Goal: Transaction & Acquisition: Purchase product/service

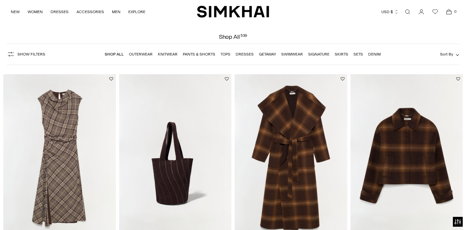
scroll to position [20, 0]
click at [246, 55] on link "Dresses" at bounding box center [245, 54] width 18 height 5
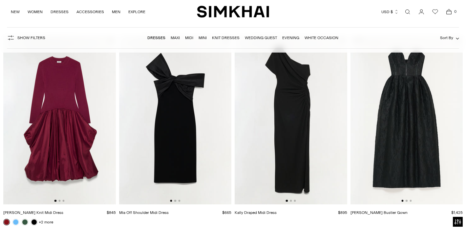
scroll to position [1074, 0]
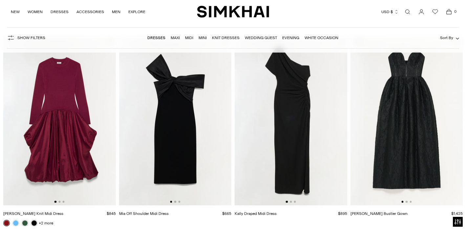
click at [282, 141] on img at bounding box center [291, 121] width 113 height 169
click at [181, 154] on img at bounding box center [175, 121] width 113 height 169
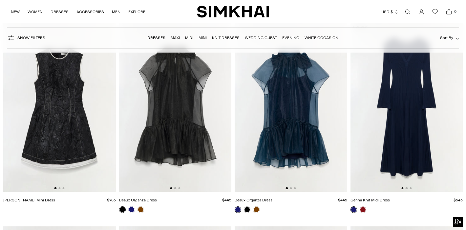
scroll to position [1291, 0]
click at [407, 131] on img at bounding box center [407, 107] width 113 height 169
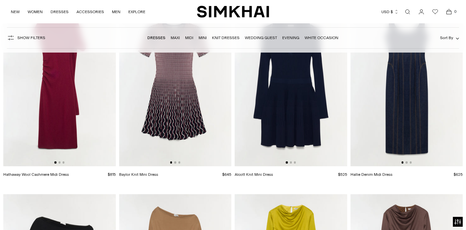
scroll to position [1522, 0]
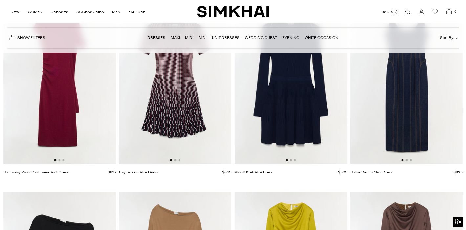
click at [67, 95] on img at bounding box center [59, 79] width 113 height 169
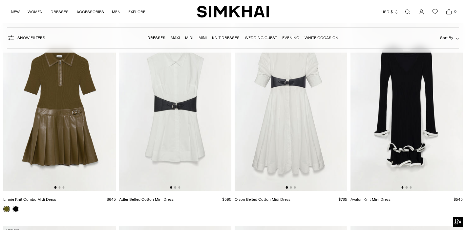
scroll to position [2300, 0]
click at [405, 112] on img at bounding box center [407, 107] width 113 height 169
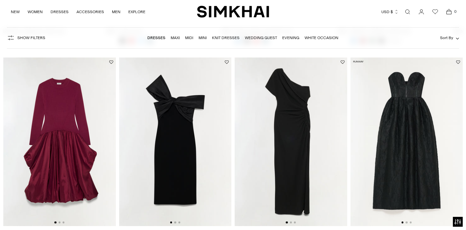
scroll to position [1056, 0]
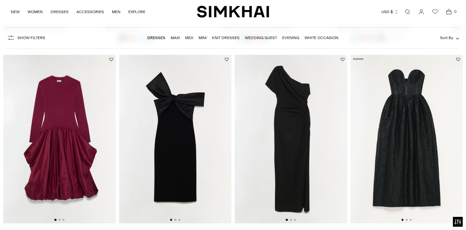
click at [288, 153] on img at bounding box center [291, 139] width 113 height 169
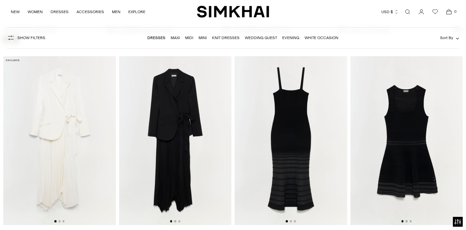
scroll to position [2470, 0]
click at [177, 132] on img at bounding box center [175, 140] width 113 height 169
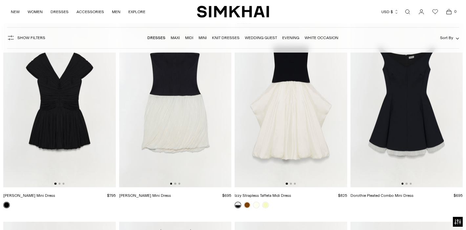
scroll to position [2710, 0]
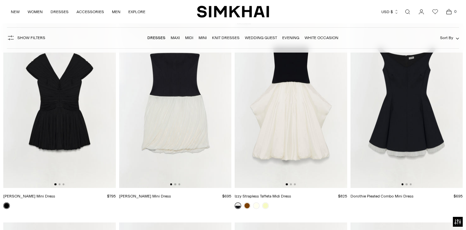
click at [58, 119] on img at bounding box center [59, 103] width 113 height 169
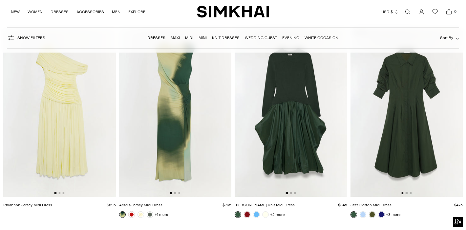
scroll to position [3314, 0]
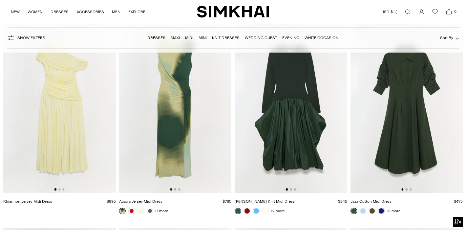
click at [169, 107] on img at bounding box center [175, 108] width 113 height 169
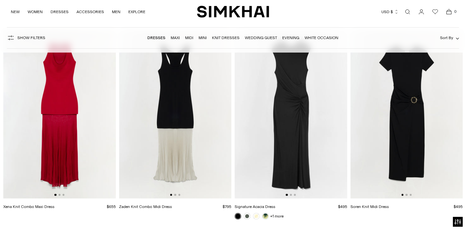
scroll to position [4528, 0]
click at [301, 142] on img at bounding box center [291, 113] width 113 height 169
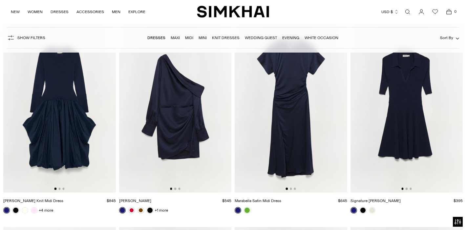
scroll to position [6363, 0]
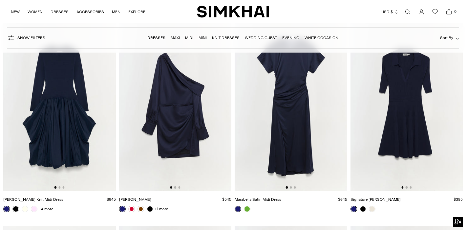
click at [177, 100] on img at bounding box center [175, 106] width 113 height 169
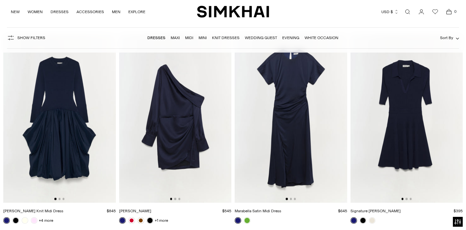
scroll to position [6354, 0]
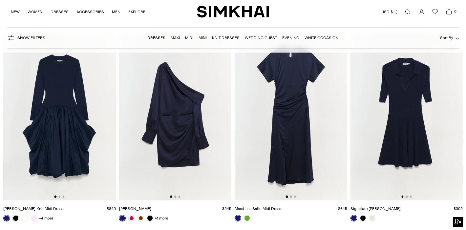
click at [292, 141] on img at bounding box center [291, 116] width 113 height 169
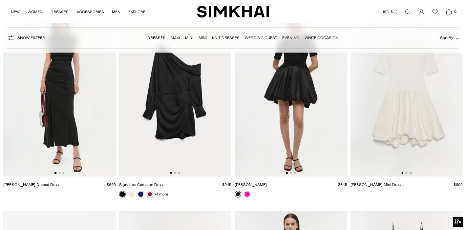
scroll to position [6784, 0]
click at [60, 100] on img at bounding box center [59, 92] width 113 height 169
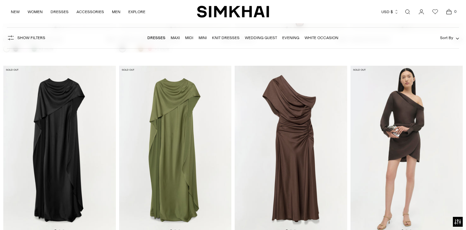
scroll to position [7131, 0]
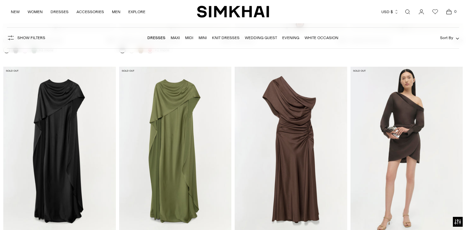
click at [291, 135] on img at bounding box center [291, 151] width 113 height 169
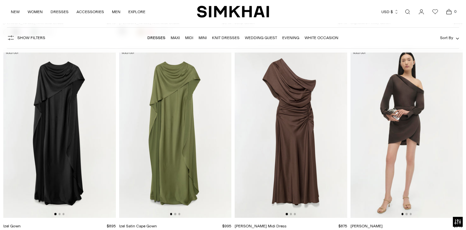
scroll to position [7150, 0]
click at [399, 96] on img at bounding box center [407, 133] width 113 height 169
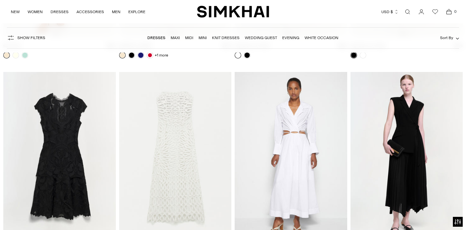
scroll to position [8732, 0]
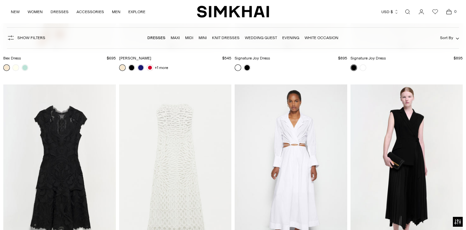
click at [411, 144] on img at bounding box center [407, 168] width 113 height 169
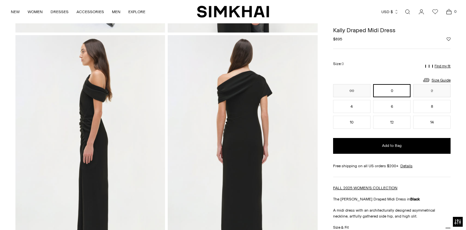
scroll to position [219, 0]
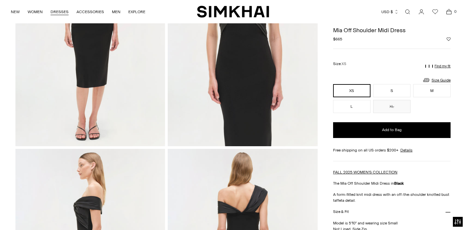
scroll to position [121, 0]
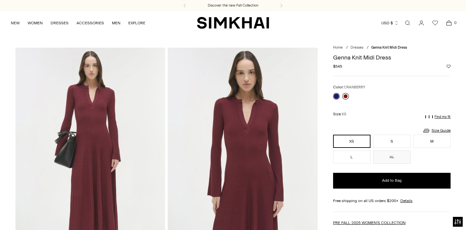
click at [346, 97] on link at bounding box center [345, 96] width 7 height 7
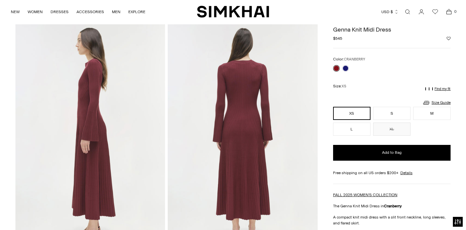
scroll to position [176, 0]
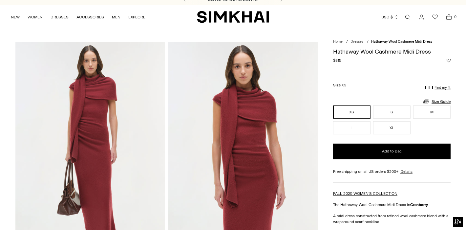
scroll to position [4, 0]
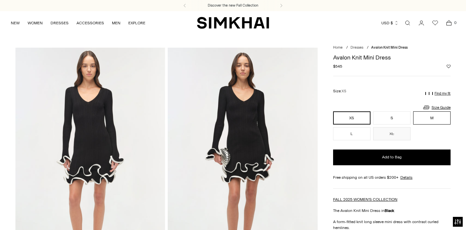
click at [431, 119] on button "M" at bounding box center [431, 117] width 37 height 13
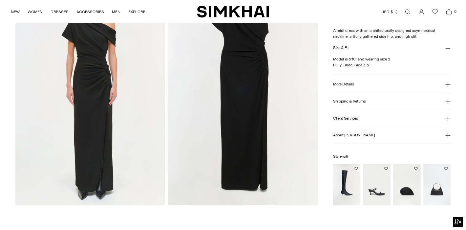
scroll to position [524, 0]
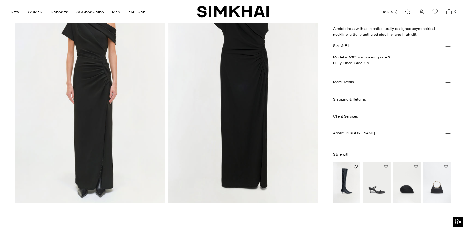
click at [451, 81] on icon at bounding box center [448, 82] width 5 height 5
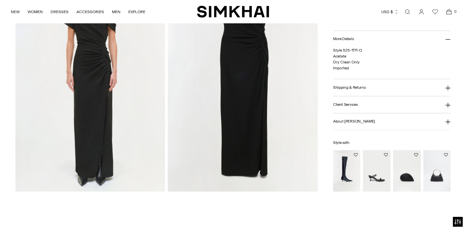
scroll to position [538, 0]
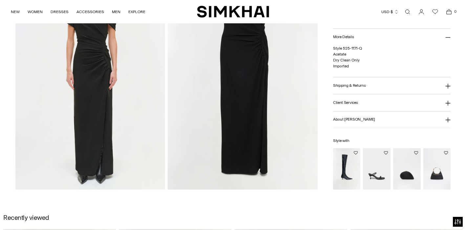
click at [449, 87] on icon at bounding box center [448, 85] width 5 height 5
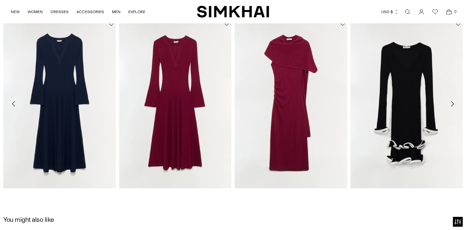
scroll to position [743, 0]
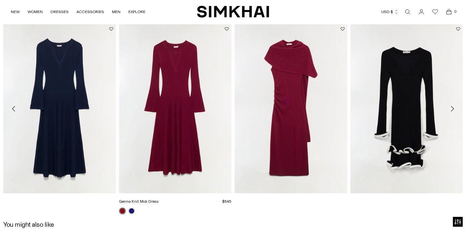
click at [159, 199] on link "Genna Knit Midi Dress" at bounding box center [138, 201] width 39 height 5
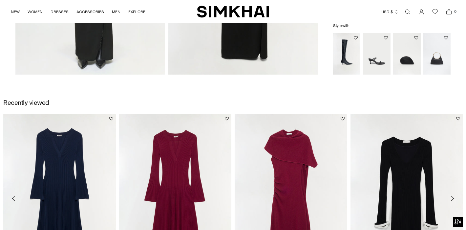
scroll to position [483, 0]
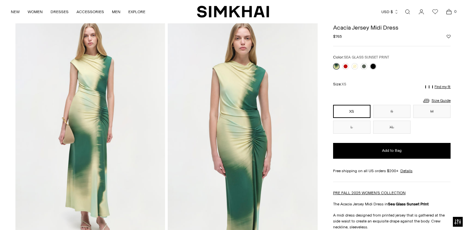
scroll to position [27, 0]
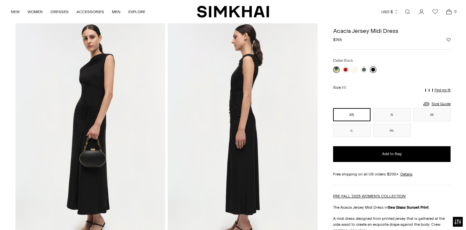
click at [375, 70] on link at bounding box center [373, 69] width 7 height 7
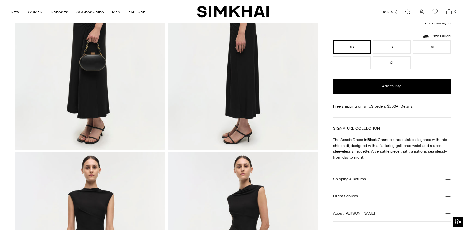
scroll to position [89, 0]
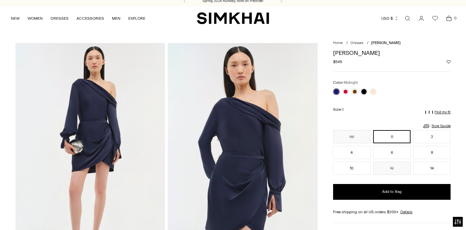
scroll to position [3, 0]
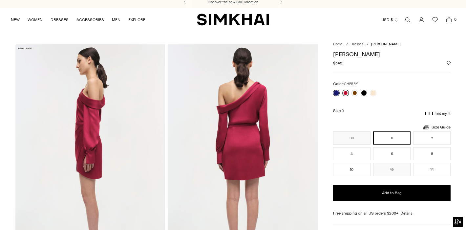
click at [346, 93] on link at bounding box center [345, 93] width 7 height 7
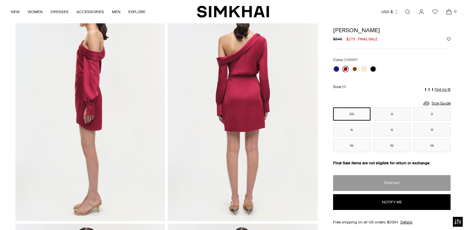
scroll to position [46, 0]
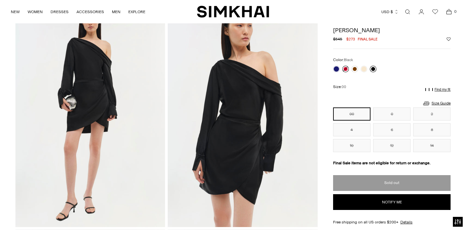
click at [375, 68] on link at bounding box center [373, 69] width 7 height 7
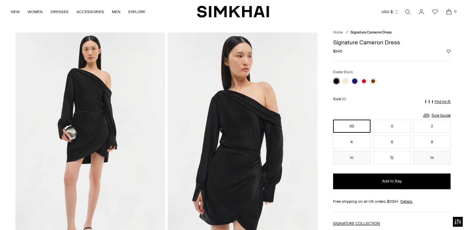
scroll to position [13, 0]
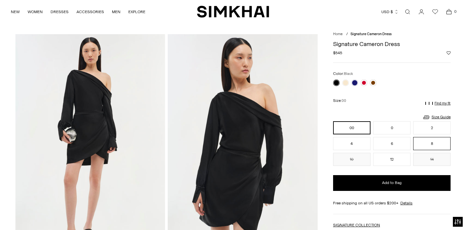
click at [428, 142] on button "8" at bounding box center [431, 143] width 37 height 13
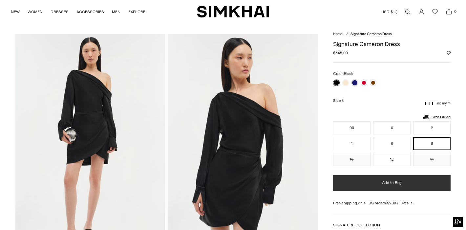
click at [391, 180] on span "Add to Bag" at bounding box center [392, 183] width 20 height 6
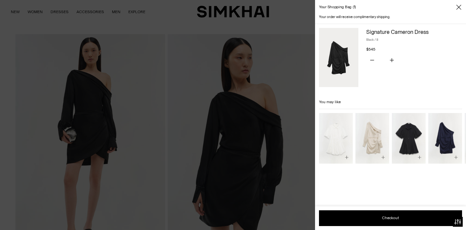
click at [457, 7] on icon "Close" at bounding box center [458, 7] width 5 height 7
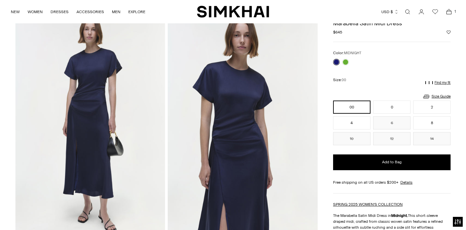
scroll to position [28, 0]
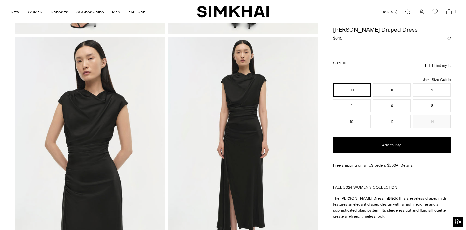
scroll to position [184, 0]
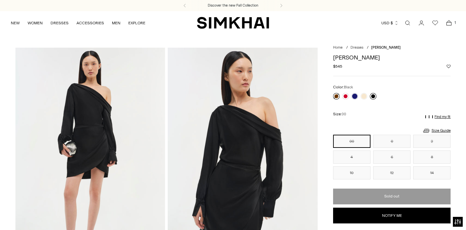
click at [373, 95] on link at bounding box center [373, 96] width 7 height 7
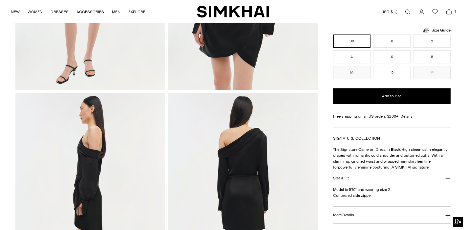
scroll to position [141, 0]
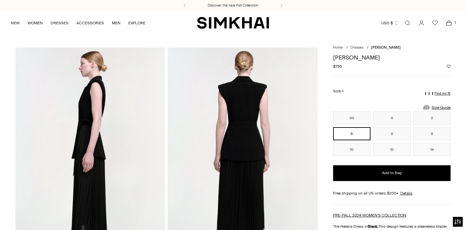
scroll to position [322, 0]
